Goal: Information Seeking & Learning: Learn about a topic

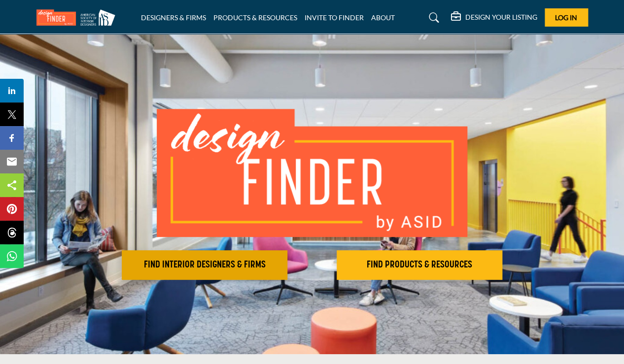
click at [238, 259] on button "FIND INTERIOR DESIGNERS & FIRMS" at bounding box center [205, 265] width 166 height 30
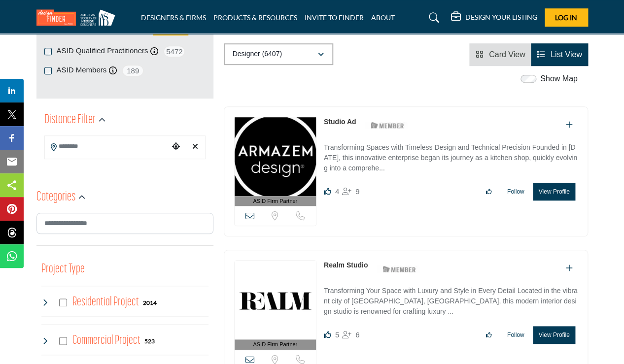
scroll to position [172, 0]
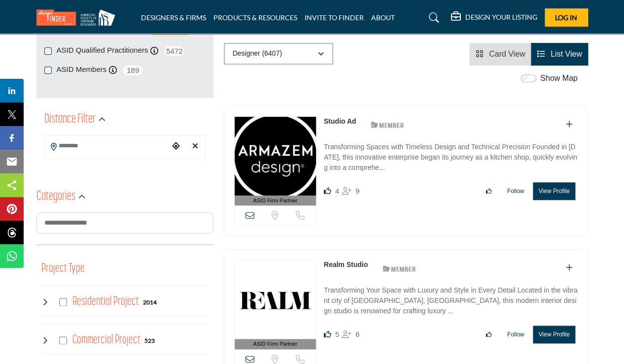
click at [72, 150] on input "Search Location" at bounding box center [107, 146] width 124 height 19
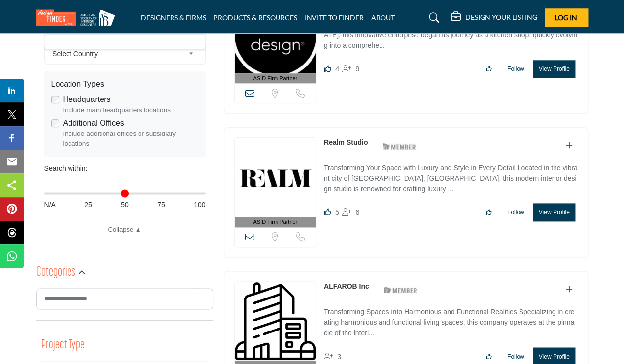
scroll to position [295, 0]
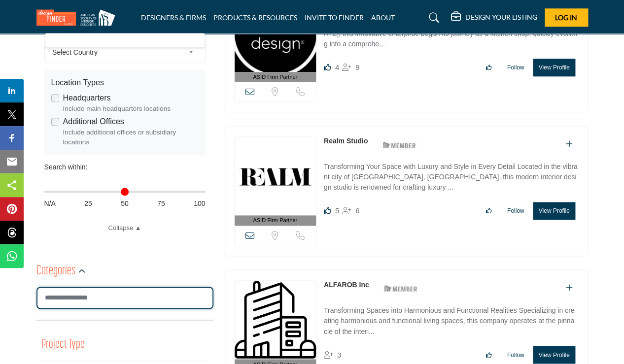
click at [83, 299] on input "Search Category" at bounding box center [124, 298] width 177 height 22
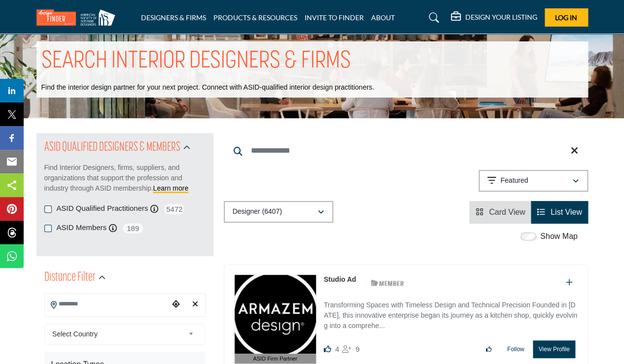
scroll to position [18, 0]
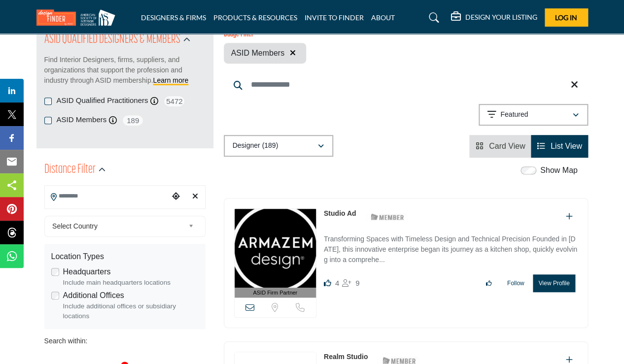
scroll to position [126, 0]
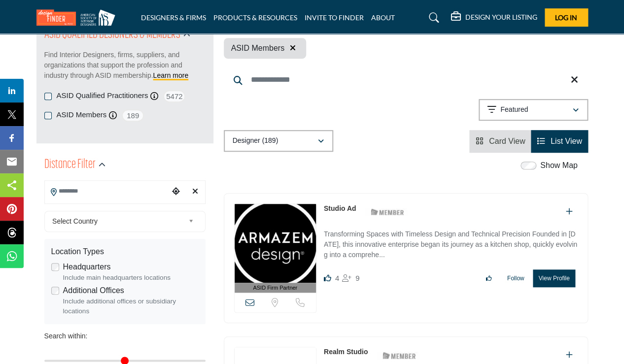
click at [84, 195] on input "Search Location" at bounding box center [107, 191] width 124 height 19
type input "*"
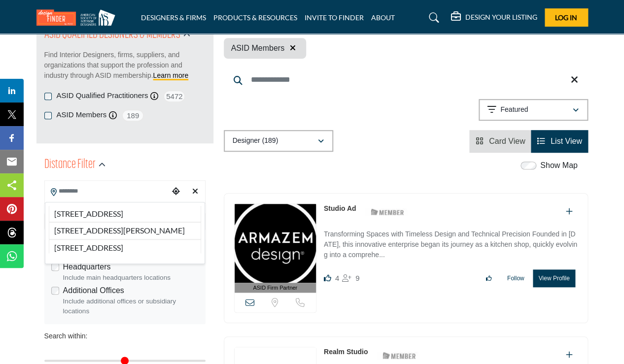
type input "***"
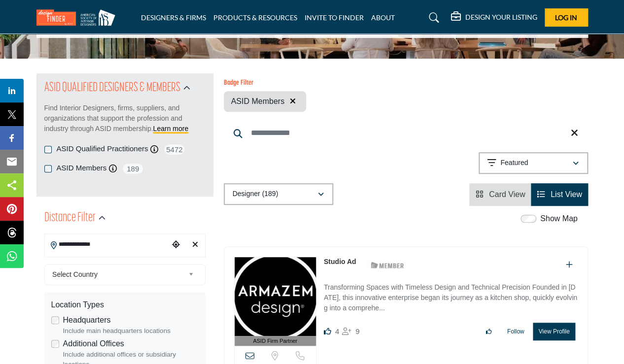
scroll to position [76, 0]
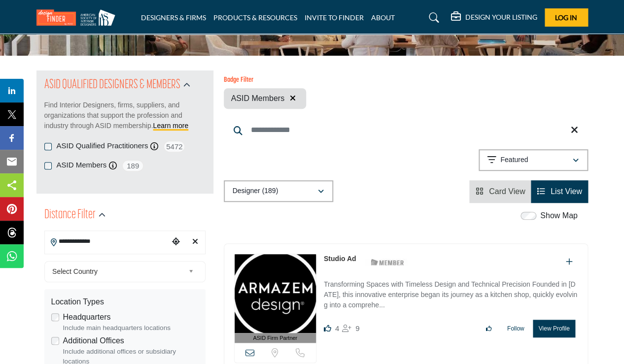
type input "**********"
click at [93, 274] on span "Select Country" at bounding box center [118, 272] width 132 height 12
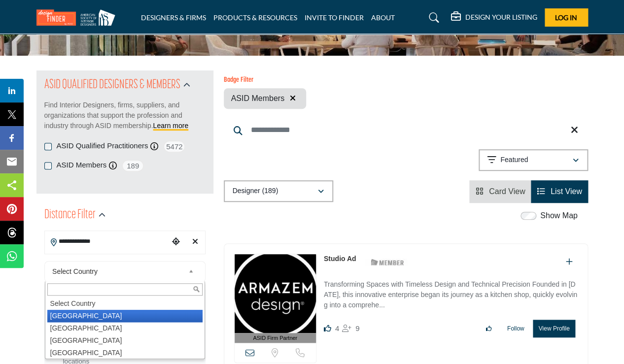
click at [79, 312] on li "United States" at bounding box center [124, 316] width 155 height 12
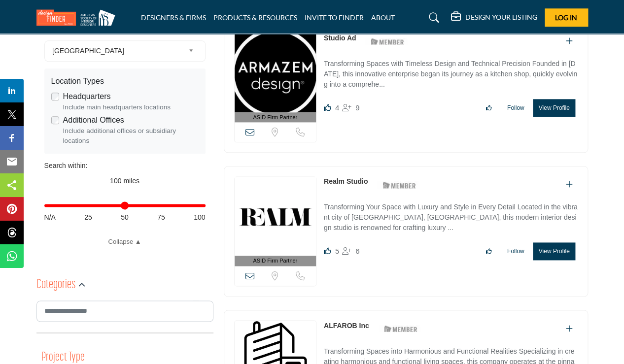
scroll to position [298, 0]
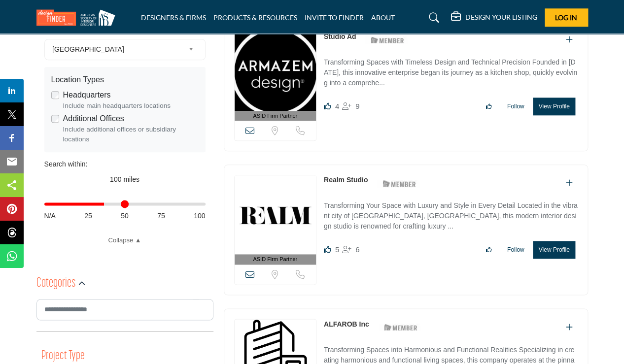
drag, startPoint x: 200, startPoint y: 204, endPoint x: 102, endPoint y: 211, distance: 98.4
click at [102, 205] on input "Distance in miles" at bounding box center [124, 204] width 161 height 2
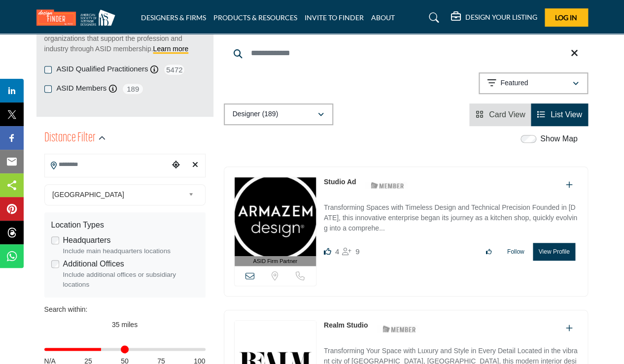
scroll to position [156, 0]
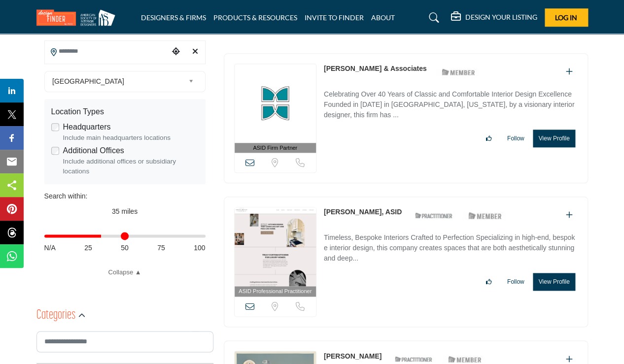
scroll to position [267, 0]
drag, startPoint x: 104, startPoint y: 236, endPoint x: 87, endPoint y: 234, distance: 16.3
type input "**"
click at [87, 235] on input "Distance in miles" at bounding box center [124, 236] width 161 height 2
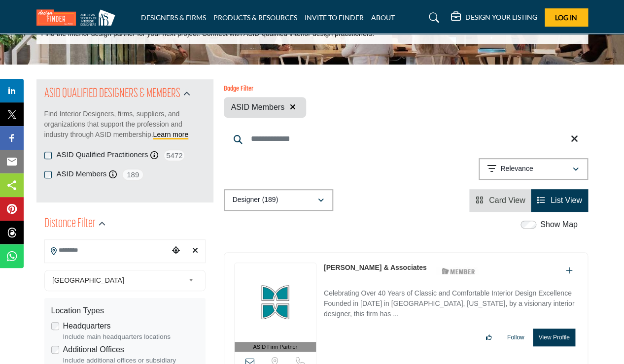
scroll to position [61, 0]
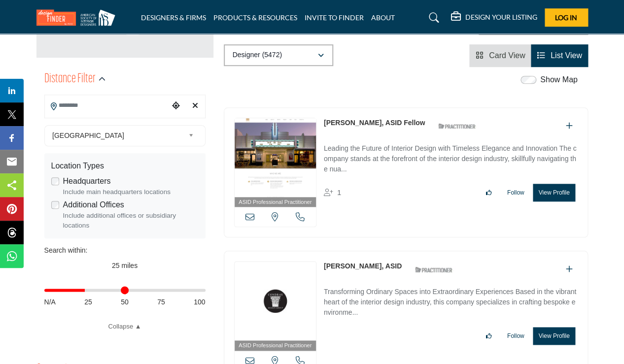
scroll to position [207, 0]
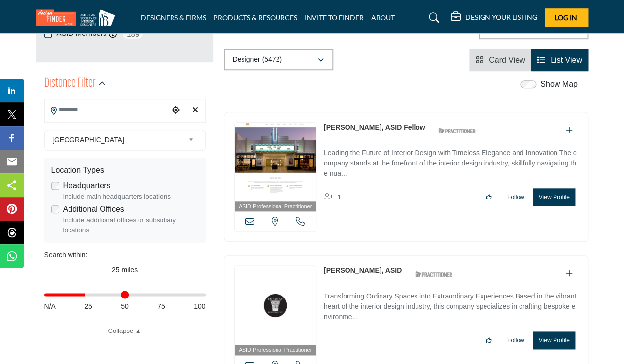
click at [73, 108] on input "Search Location" at bounding box center [107, 110] width 124 height 19
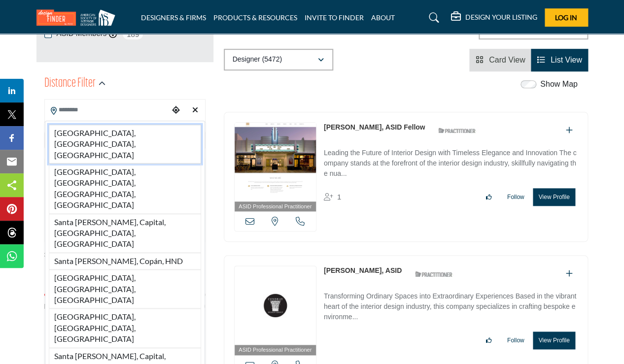
click at [75, 134] on li "Santa Rosa, CA, USA" at bounding box center [125, 144] width 152 height 39
type input "**********"
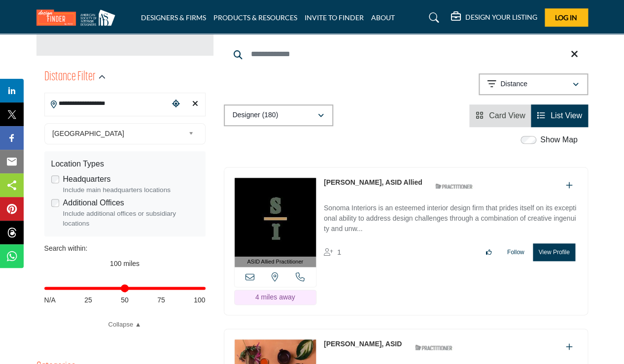
scroll to position [274, 0]
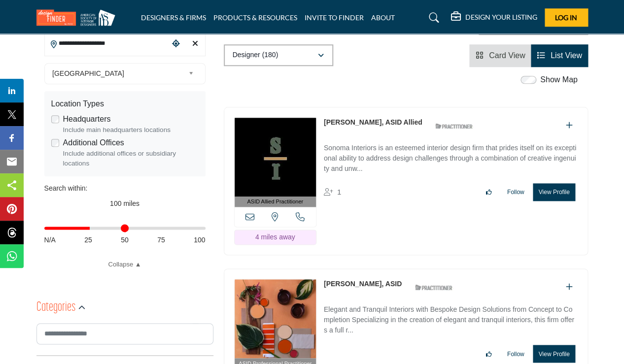
drag, startPoint x: 201, startPoint y: 228, endPoint x: 91, endPoint y: 232, distance: 109.5
type input "**"
click at [91, 229] on input "Distance in miles" at bounding box center [124, 228] width 161 height 2
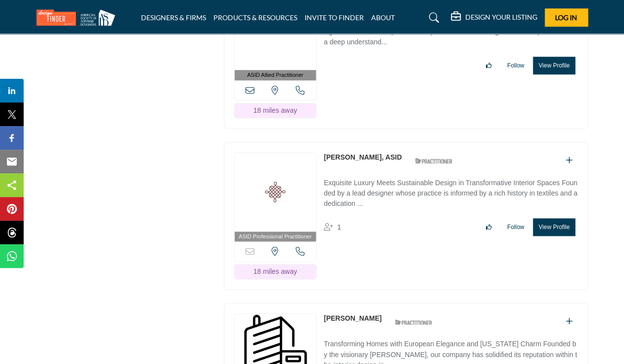
scroll to position [1520, 0]
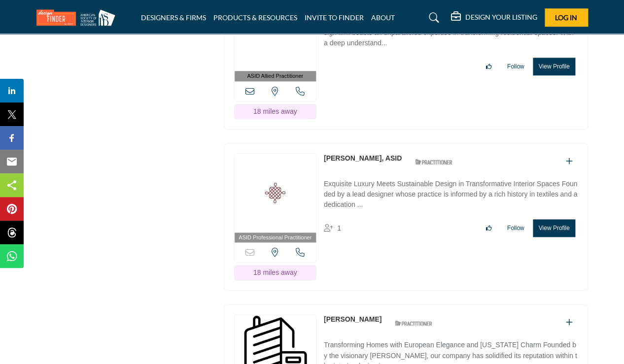
click at [552, 219] on button "View Profile" at bounding box center [554, 228] width 42 height 18
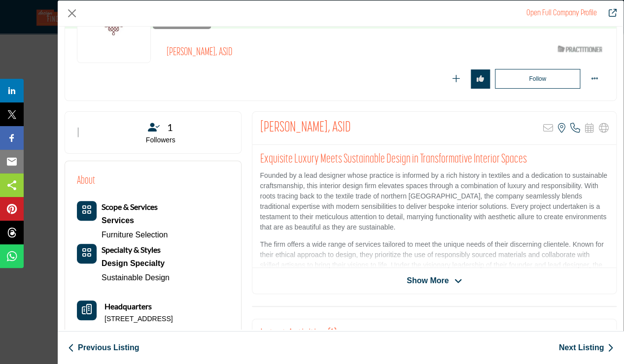
scroll to position [105, 0]
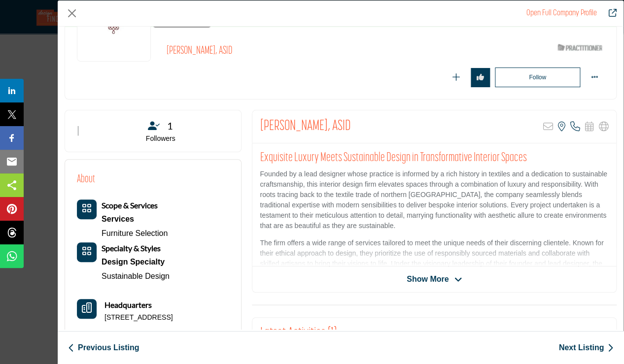
click at [439, 280] on span "Show More" at bounding box center [428, 280] width 42 height 12
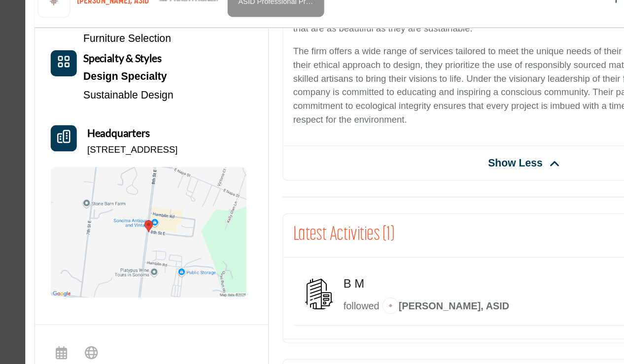
scroll to position [301, 0]
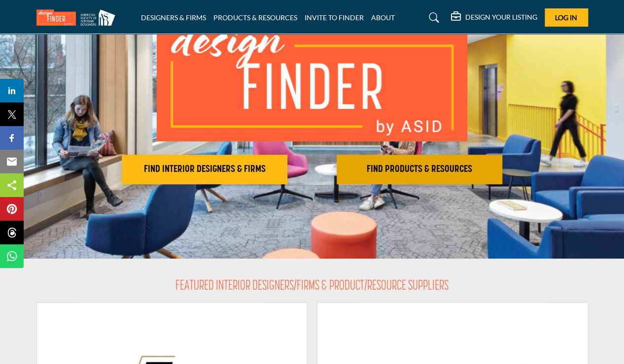
scroll to position [95, 0]
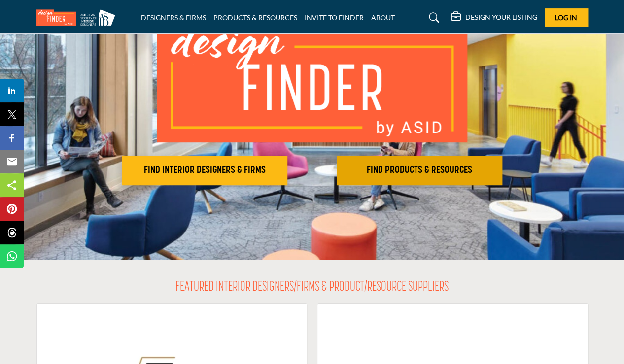
click at [284, 169] on h2 "FIND PRODUCTS & RESOURCES" at bounding box center [205, 171] width 160 height 12
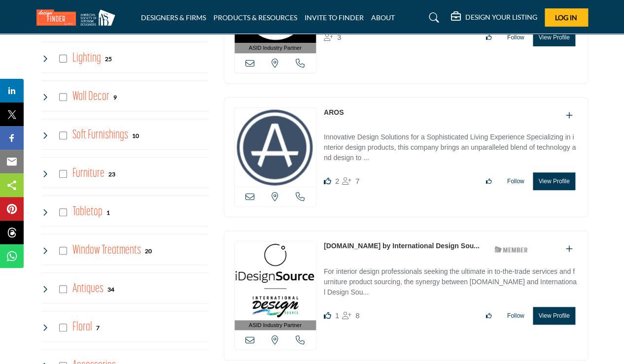
scroll to position [1331, 0]
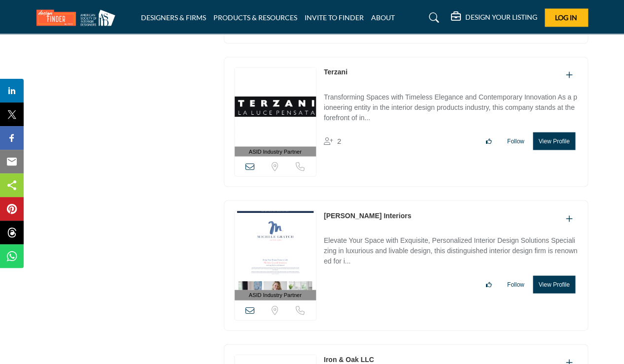
scroll to position [5528, 0]
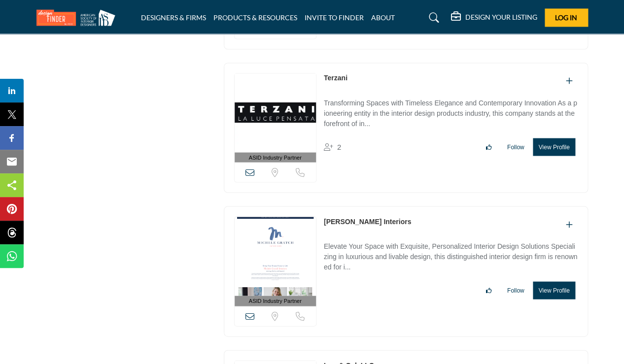
click at [552, 138] on button "View Profile" at bounding box center [554, 147] width 42 height 18
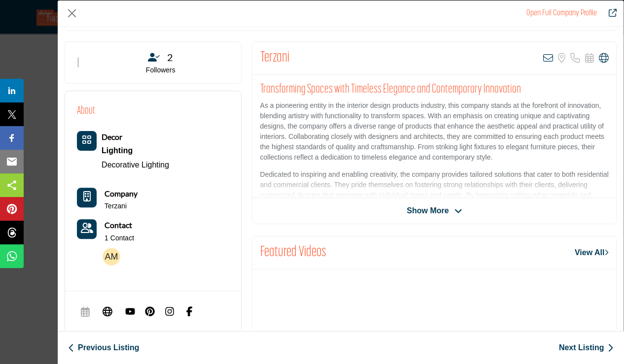
scroll to position [166, 0]
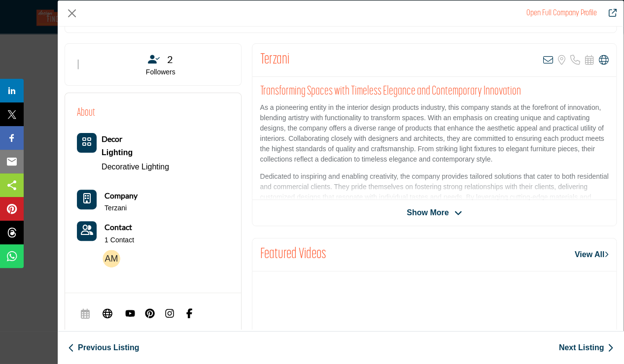
click at [437, 213] on span "Show More" at bounding box center [428, 213] width 42 height 12
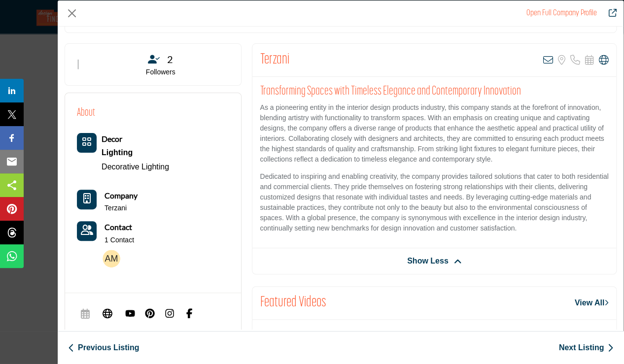
click at [114, 256] on img "Company Data Modal" at bounding box center [112, 259] width 18 height 18
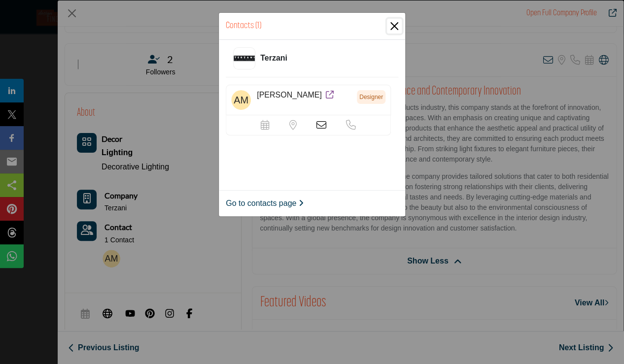
click at [394, 26] on button "Close" at bounding box center [394, 26] width 15 height 15
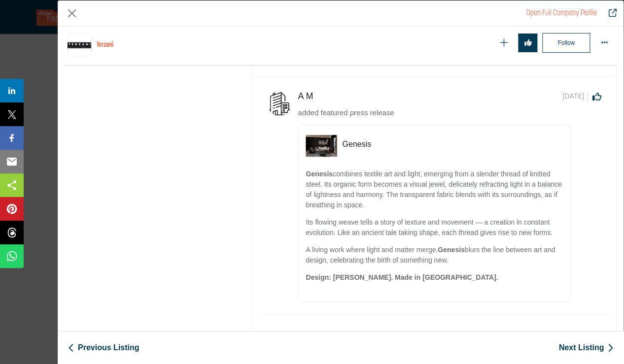
scroll to position [1240, 0]
click at [363, 141] on h5 "Genesis" at bounding box center [452, 144] width 221 height 9
